Goal: Navigation & Orientation: Go to known website

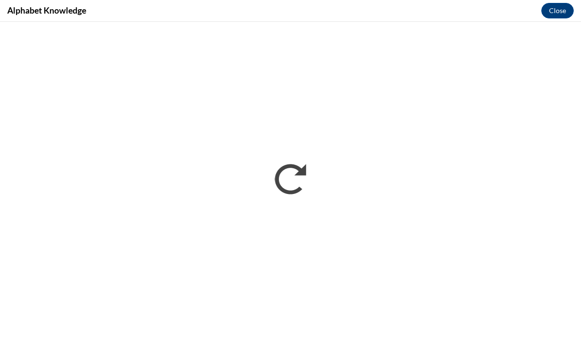
scroll to position [507, 0]
